Goal: Find specific page/section: Find specific page/section

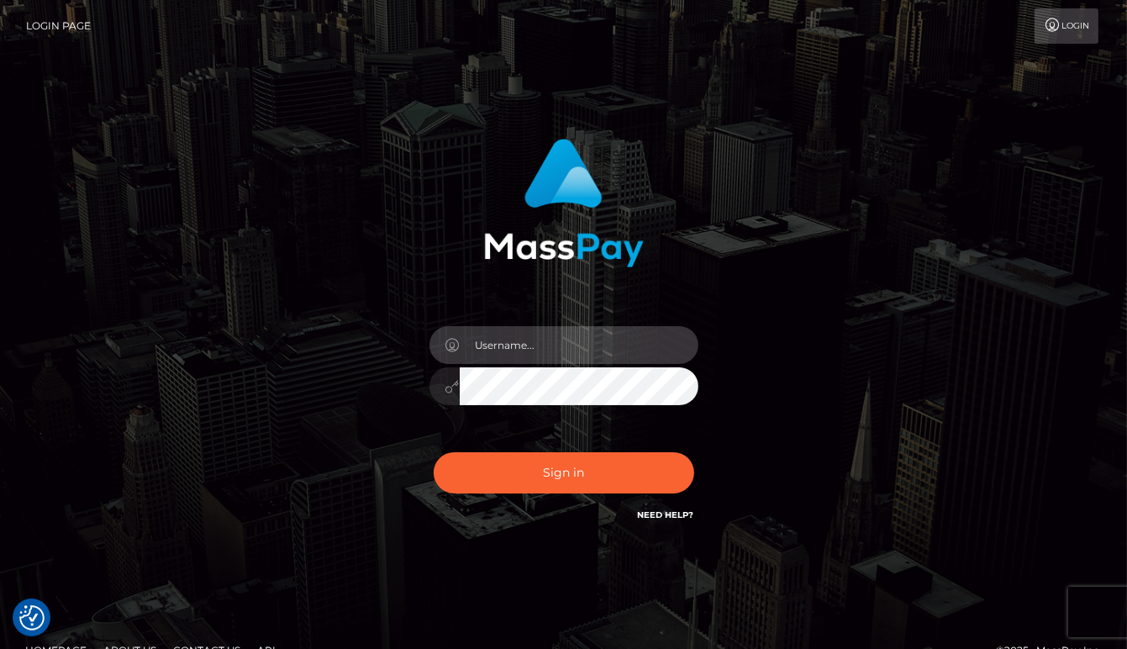
type input "aluasupport"
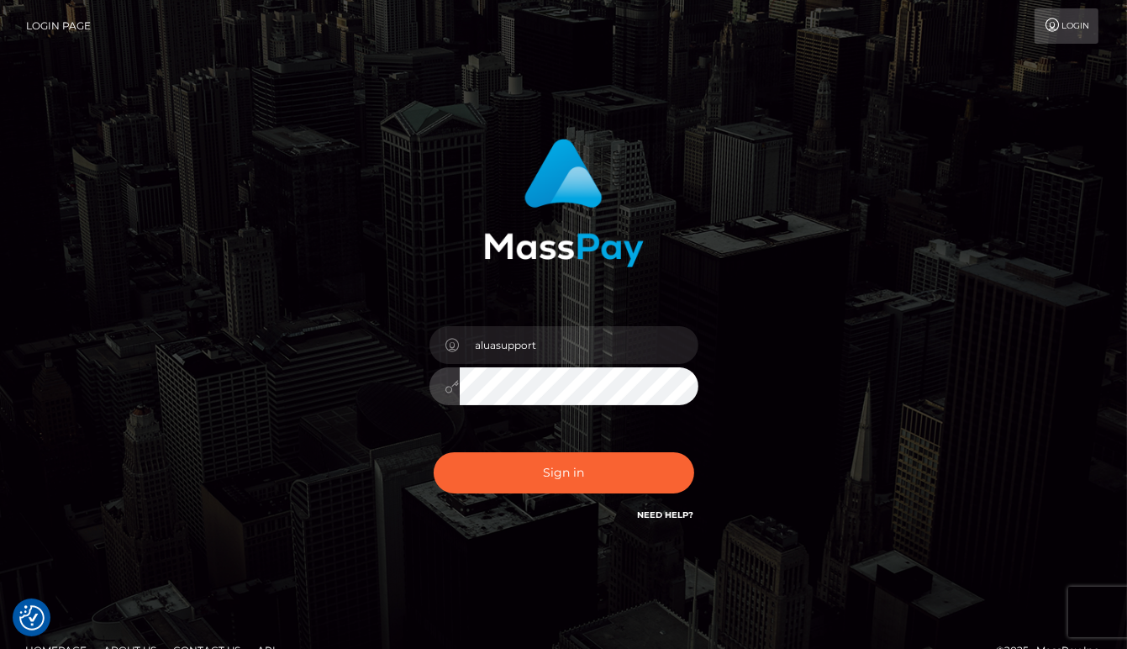
click at [563, 472] on button "Sign in" at bounding box center [564, 472] width 261 height 41
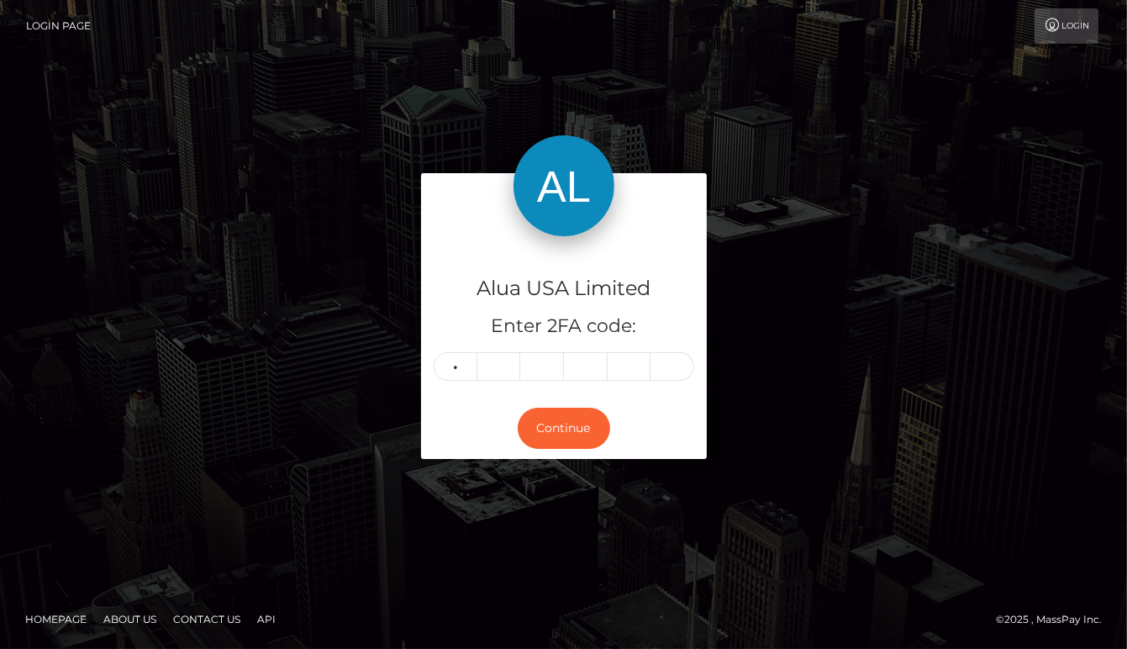
type input "6"
type input "1"
type input "8"
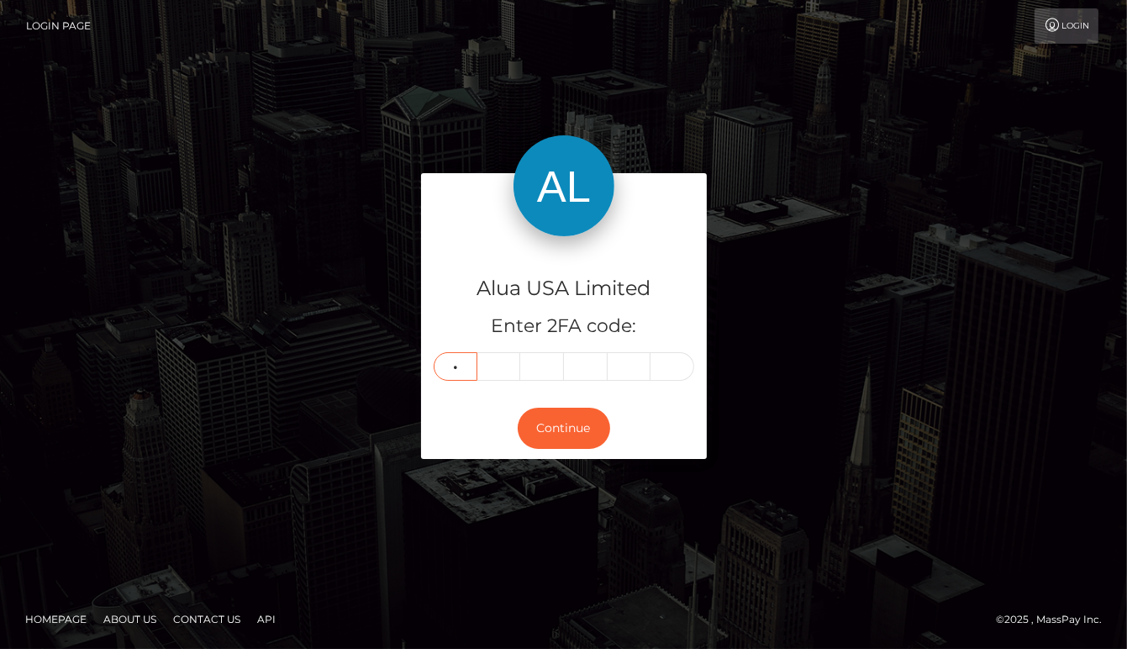
type input "8"
type input "3"
type input "9"
type input "5"
type input "4"
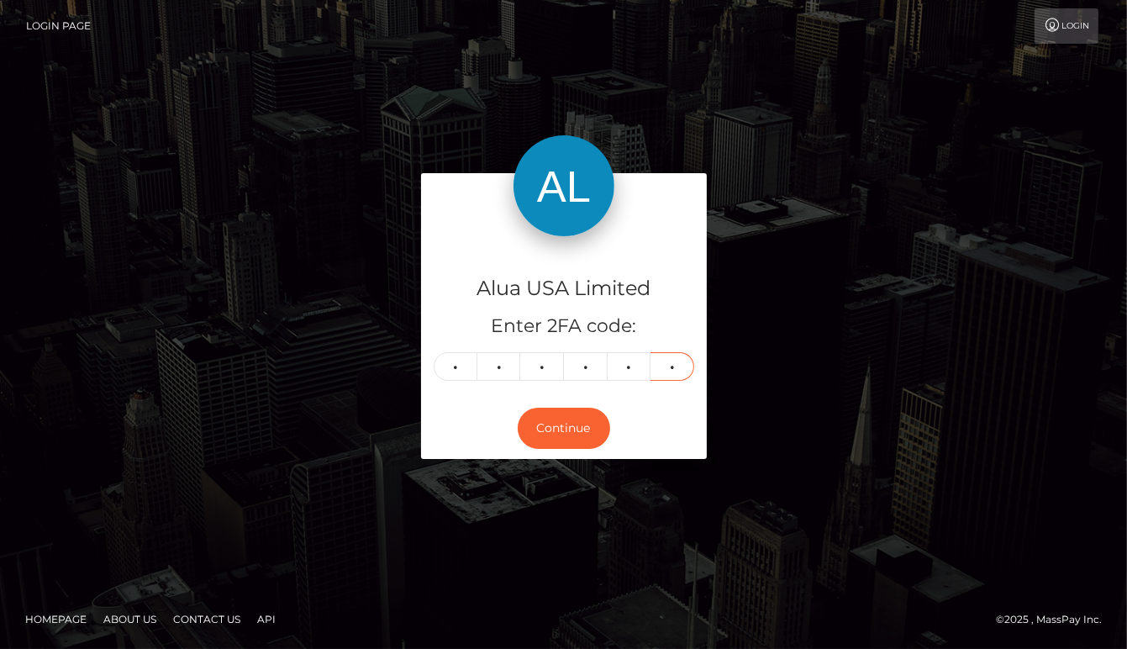
type input "9"
click at [563, 428] on button "Continue" at bounding box center [564, 428] width 92 height 41
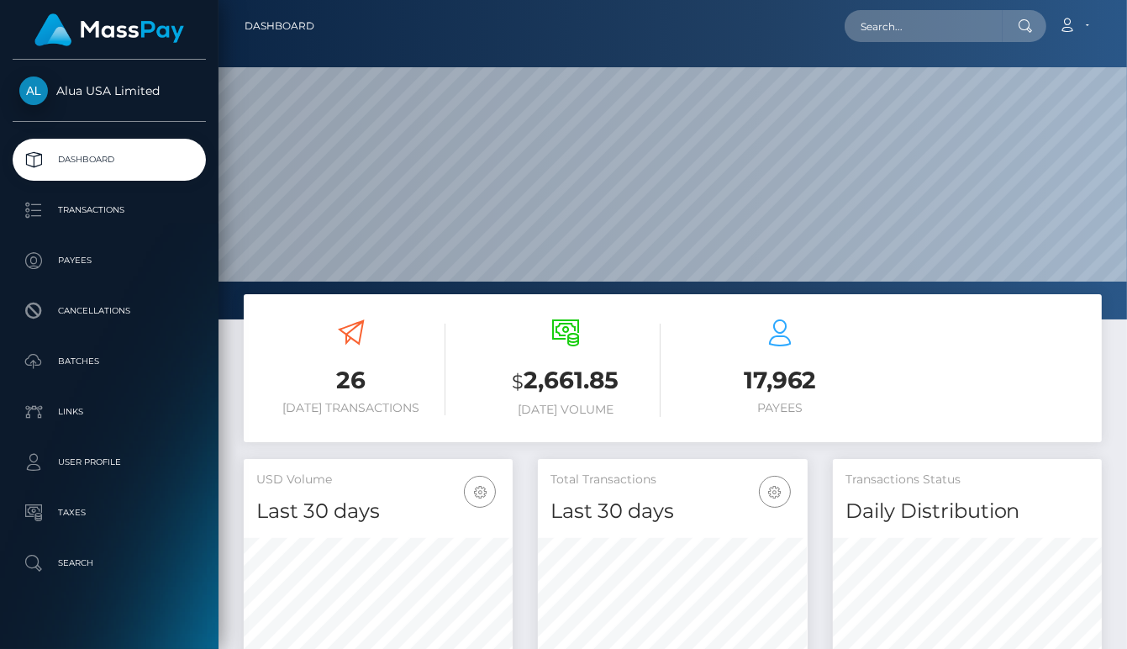
scroll to position [295, 270]
drag, startPoint x: 893, startPoint y: 20, endPoint x: 901, endPoint y: 26, distance: 10.3
click at [893, 20] on input "text" at bounding box center [924, 26] width 158 height 32
paste input "64e5e36a4987e1df6e0c7e93"
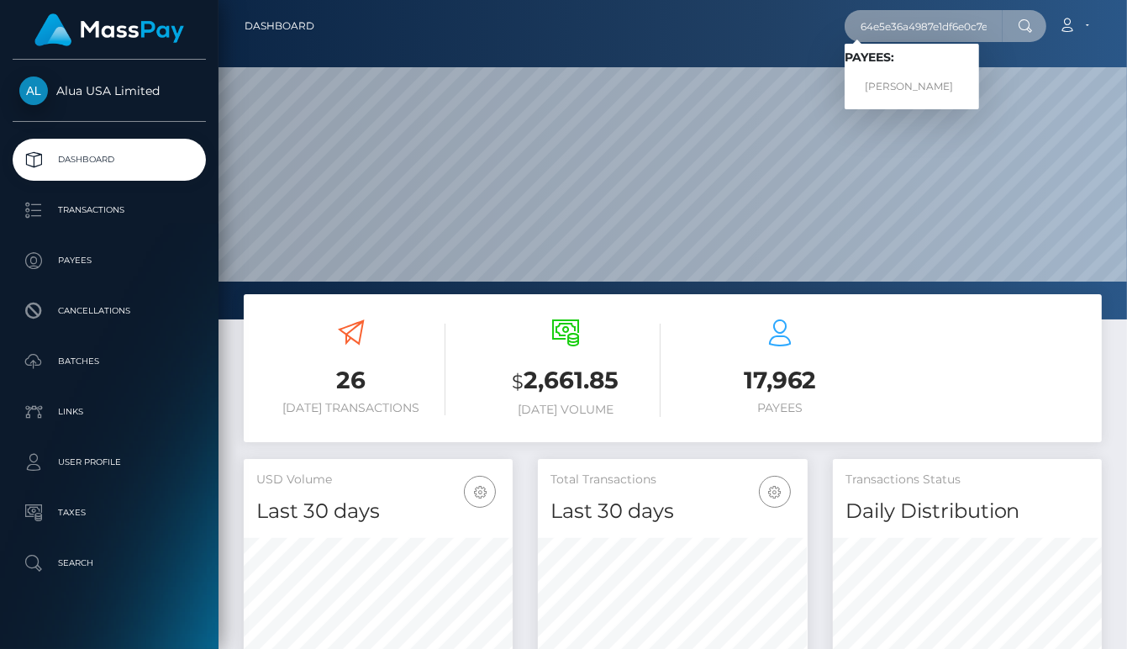
type input "64e5e36a4987e1df6e0c7e93"
click at [898, 79] on link "Magan Jade Davids" at bounding box center [912, 86] width 134 height 31
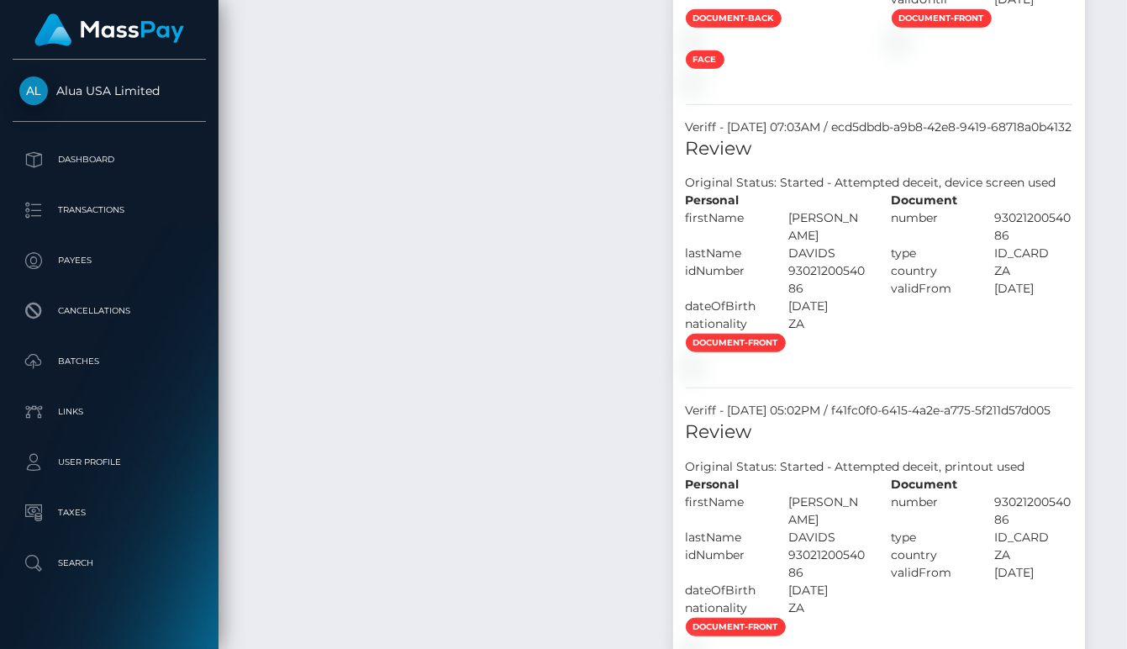
scroll to position [202, 270]
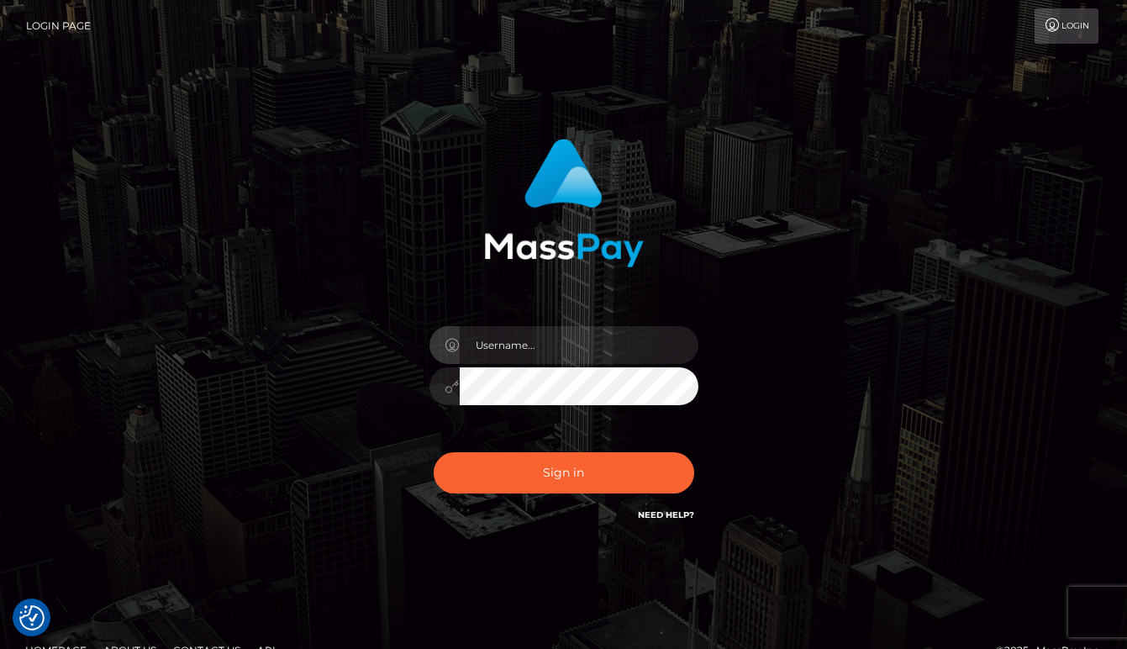
checkbox input "true"
